Goal: Check status: Check status

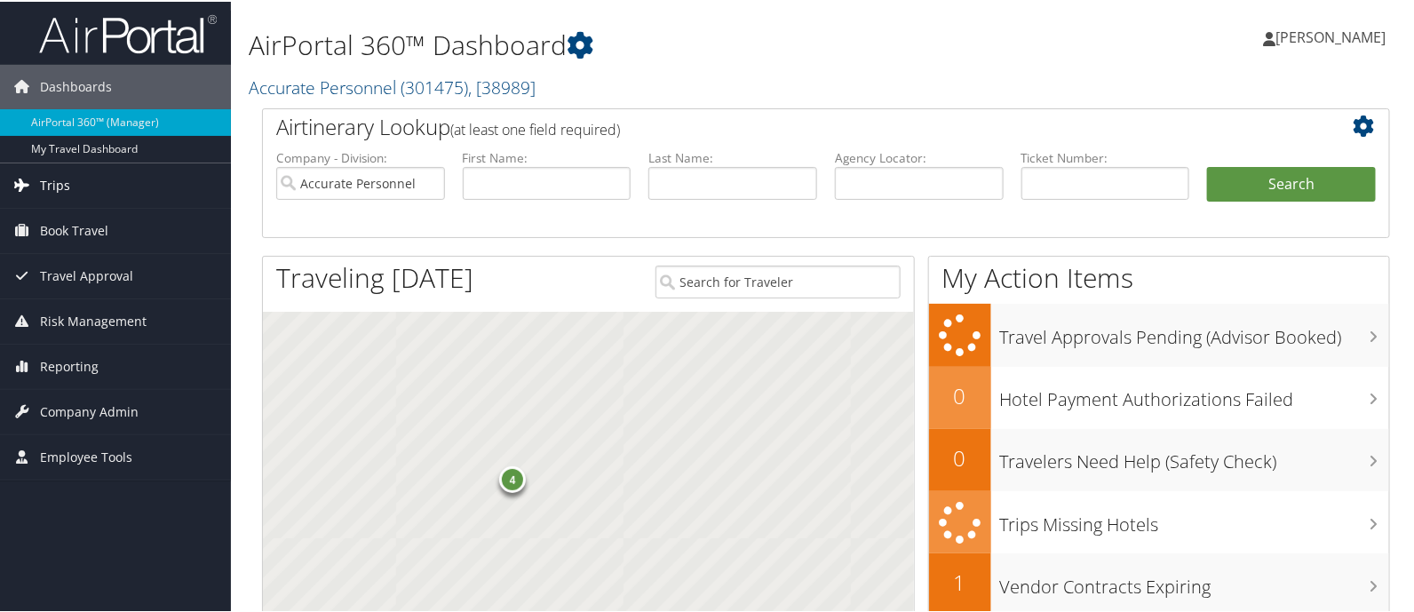
click at [53, 179] on span "Trips" at bounding box center [55, 184] width 30 height 44
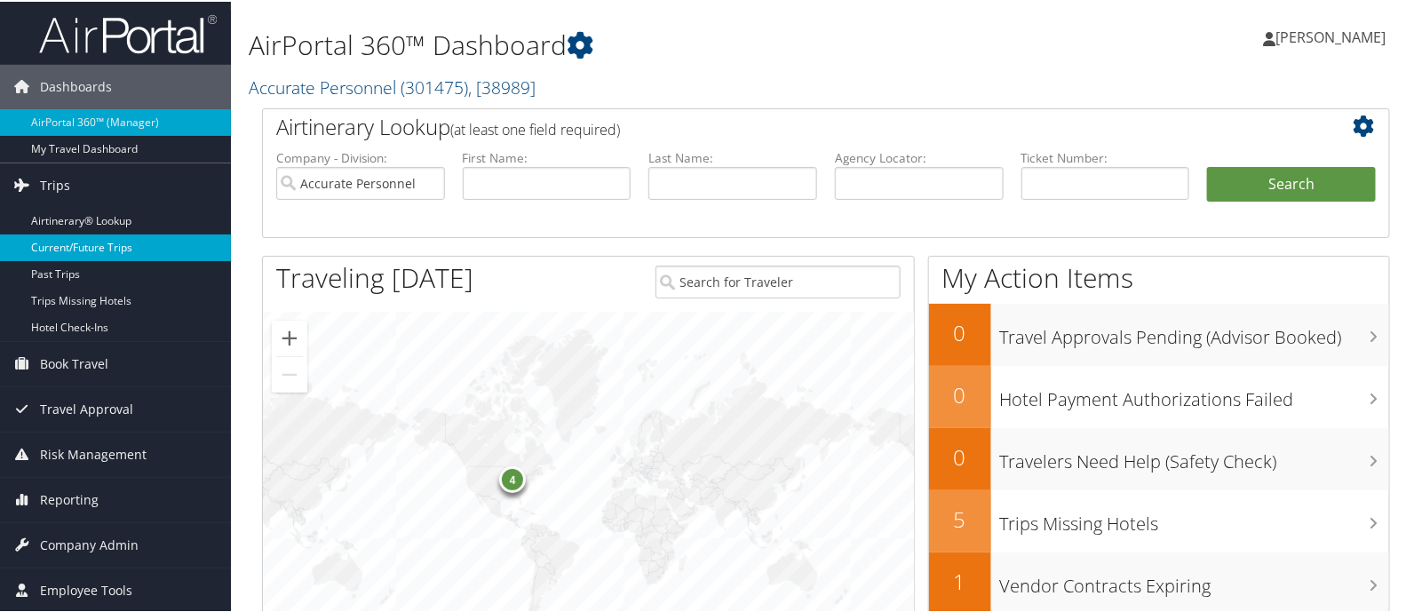
click at [71, 250] on link "Current/Future Trips" at bounding box center [115, 246] width 231 height 27
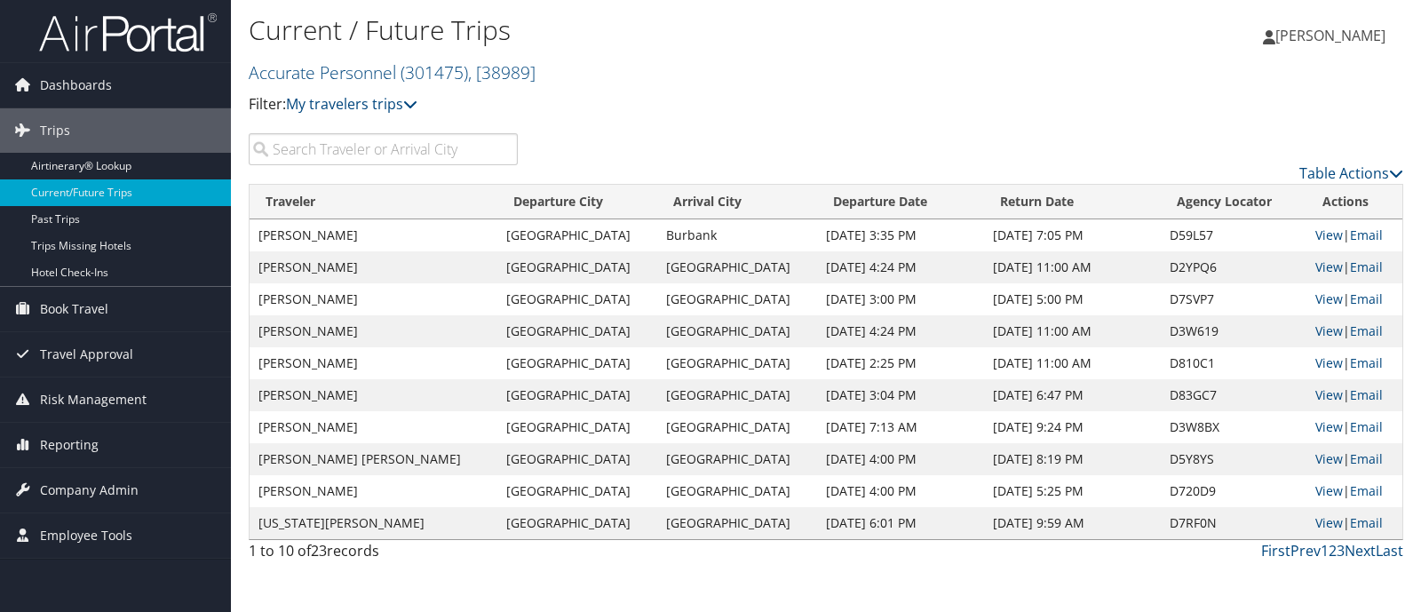
click at [378, 163] on input "search" at bounding box center [383, 149] width 269 height 32
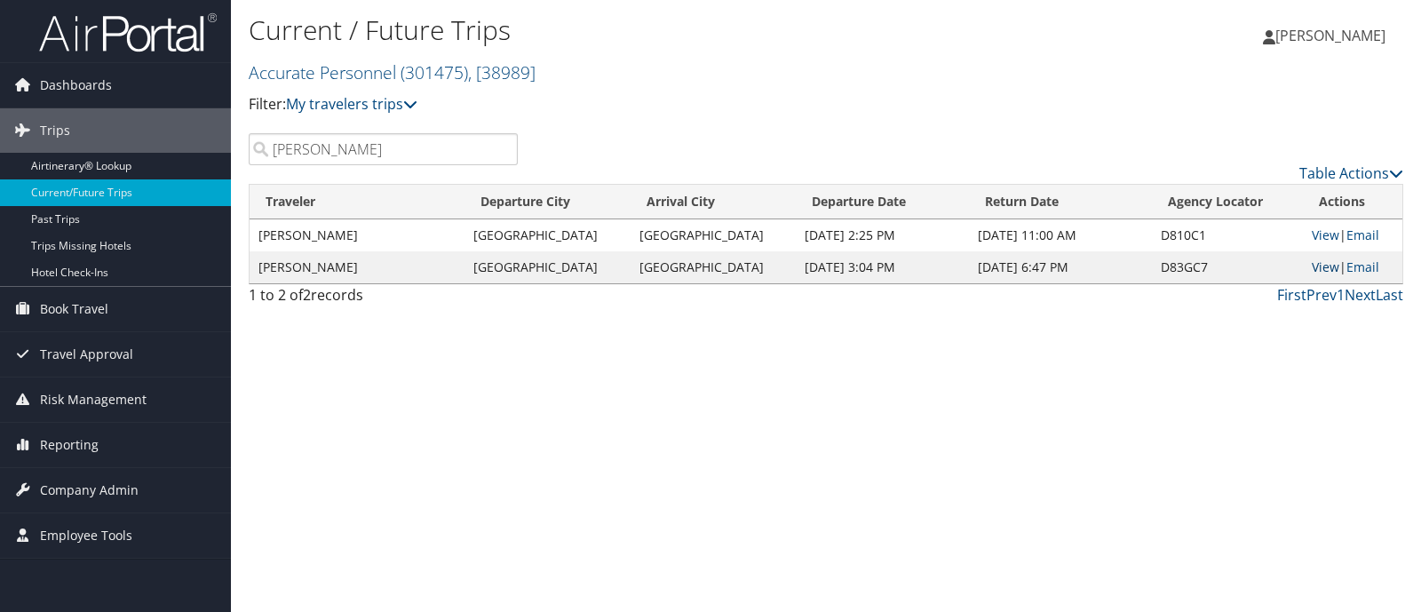
type input "[PERSON_NAME]"
click at [1312, 265] on link "View" at bounding box center [1326, 267] width 28 height 17
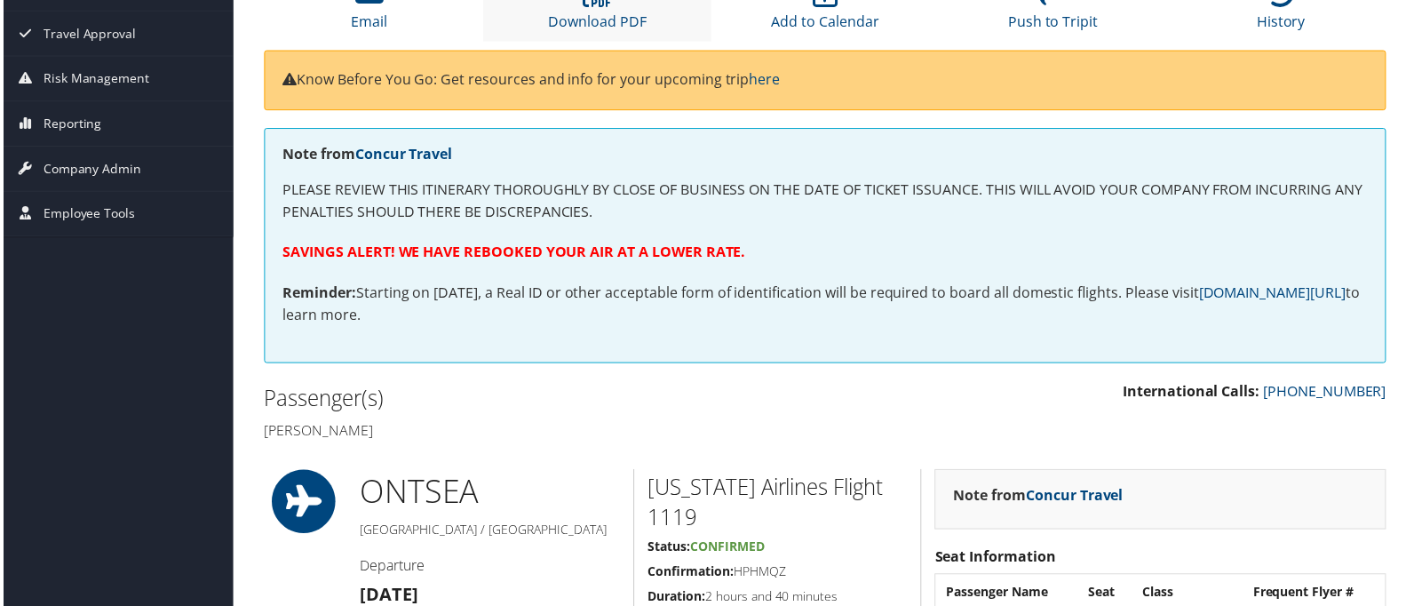
scroll to position [177, 0]
